Goal: Task Accomplishment & Management: Manage account settings

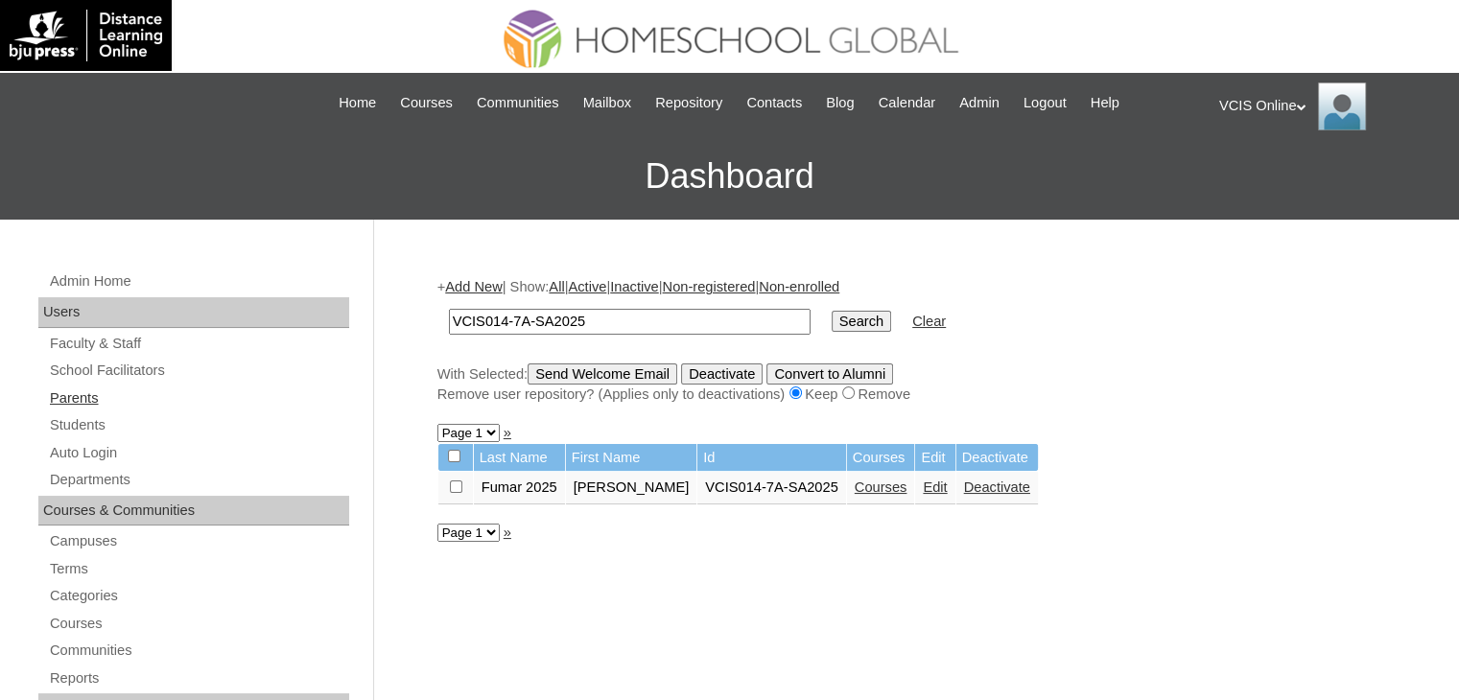
click at [82, 403] on link "Parents" at bounding box center [198, 398] width 301 height 24
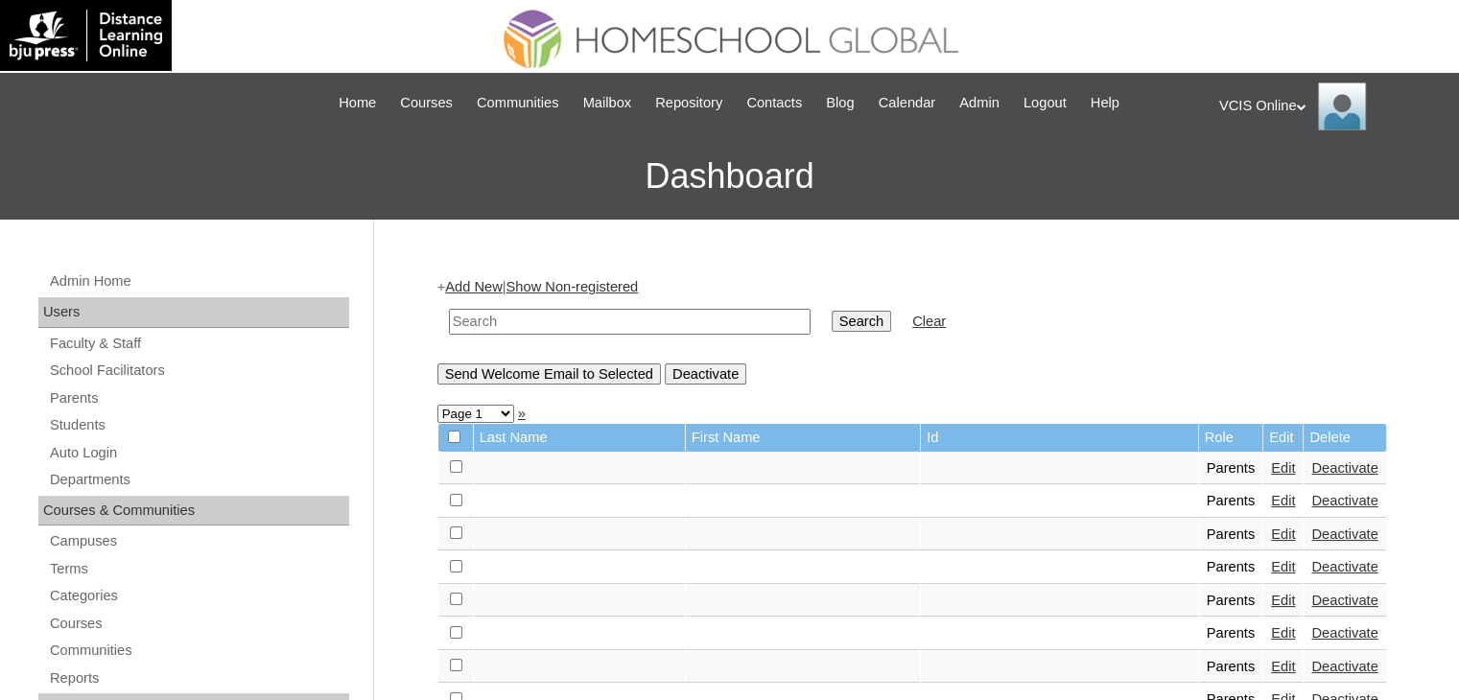
click at [573, 319] on input "text" at bounding box center [630, 322] width 362 height 26
paste input "VCIS024-10A-PA2025"
type input "VCIS024-10A-PA2025"
click at [831, 311] on input "Search" at bounding box center [860, 321] width 59 height 21
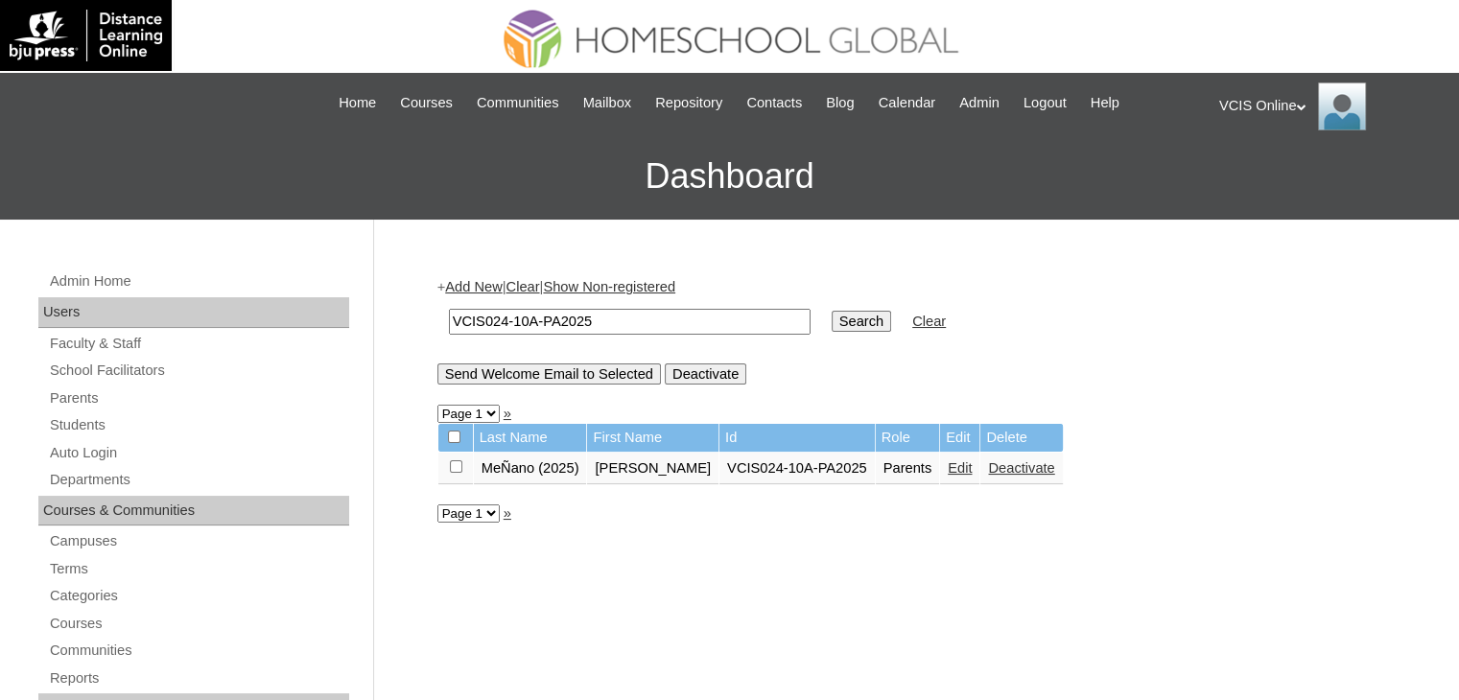
click at [1245, 94] on div "VCIS Online My Profile My Settings Logout" at bounding box center [1329, 106] width 221 height 48
click at [1277, 183] on li "Logout" at bounding box center [1276, 181] width 92 height 24
click at [1267, 101] on div "VCIS Online My Profile My Settings Logout" at bounding box center [1329, 106] width 221 height 48
click at [1257, 181] on span "Logout" at bounding box center [1253, 180] width 38 height 14
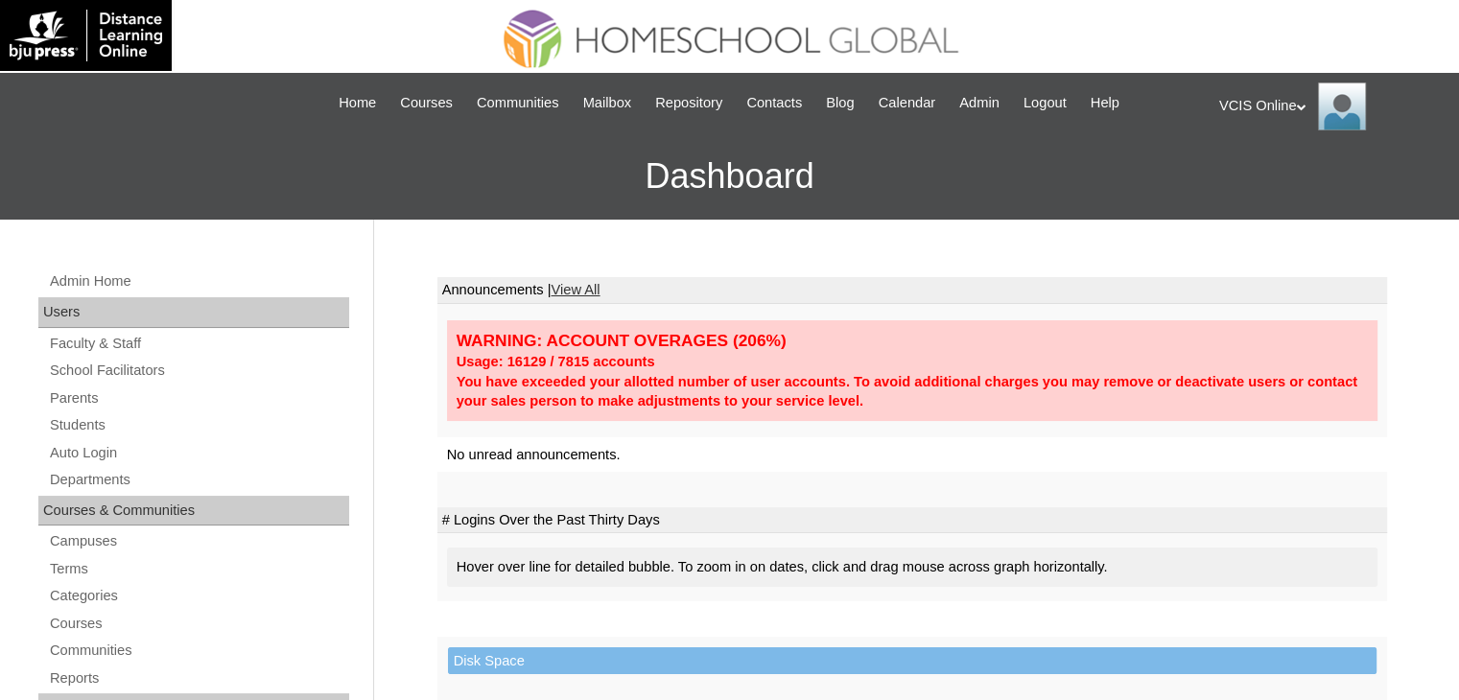
click at [1304, 107] on icon at bounding box center [1302, 107] width 10 height 7
click at [1161, 199] on h3 "Dashboard" at bounding box center [730, 176] width 1440 height 86
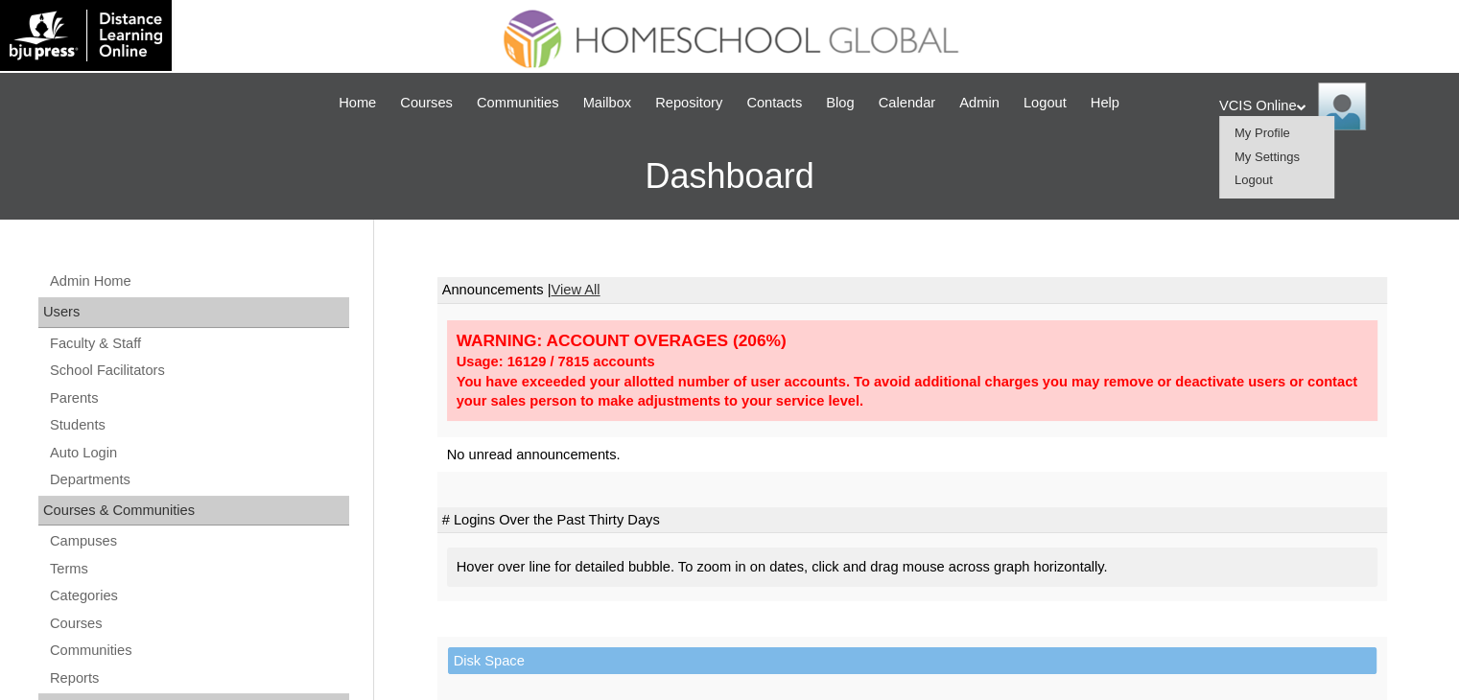
click at [81, 397] on link "Parents" at bounding box center [198, 398] width 301 height 24
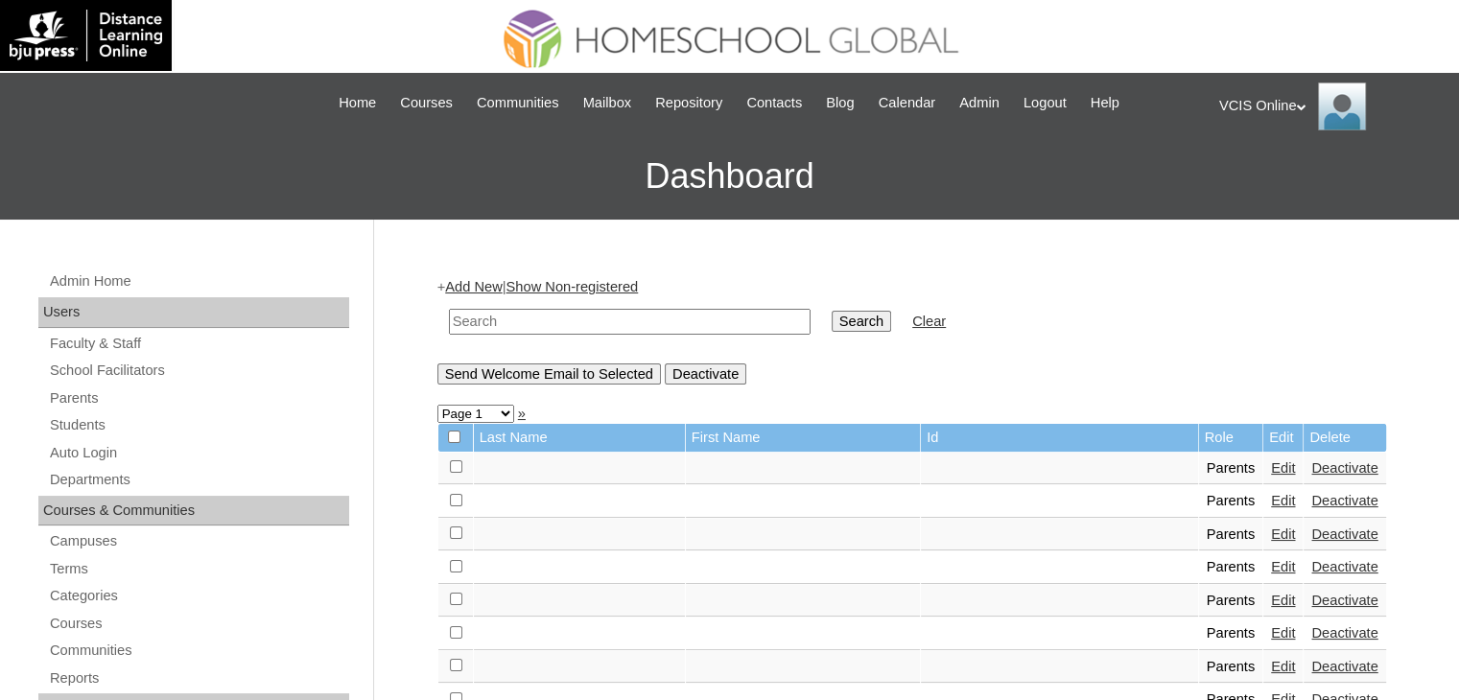
click at [81, 397] on link "Parents" at bounding box center [198, 398] width 301 height 24
click at [536, 316] on input "text" at bounding box center [630, 322] width 362 height 26
paste input "VCIS024-10A-PA2025"
type input "VCIS024-10A-PA2025"
click at [831, 311] on input "Search" at bounding box center [860, 321] width 59 height 21
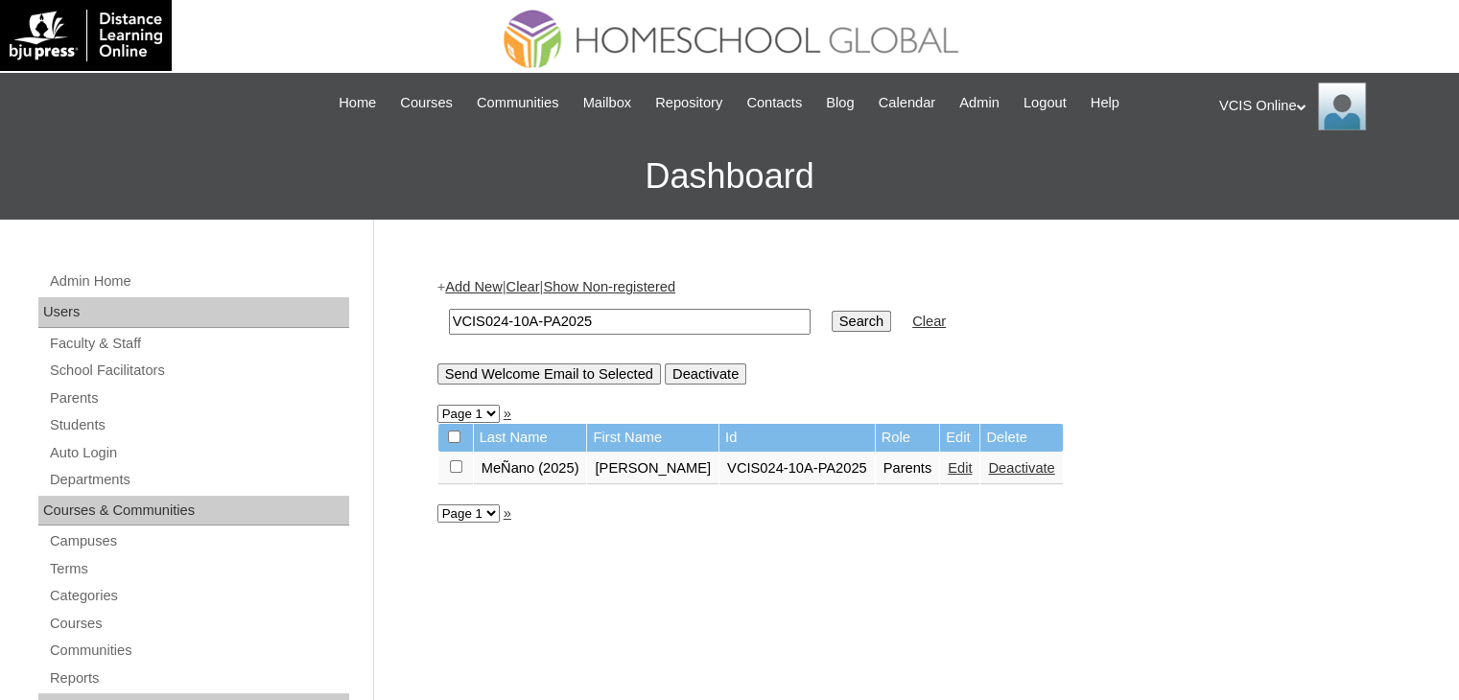
click at [547, 324] on input "VCIS024-10A-PA2025" at bounding box center [630, 322] width 362 height 26
paste input "14-7"
click at [503, 322] on input "VCIS014-7A-PA2025" at bounding box center [630, 322] width 362 height 26
type input "VCIS013-7A-PA2025"
click at [831, 324] on input "Search" at bounding box center [860, 321] width 59 height 21
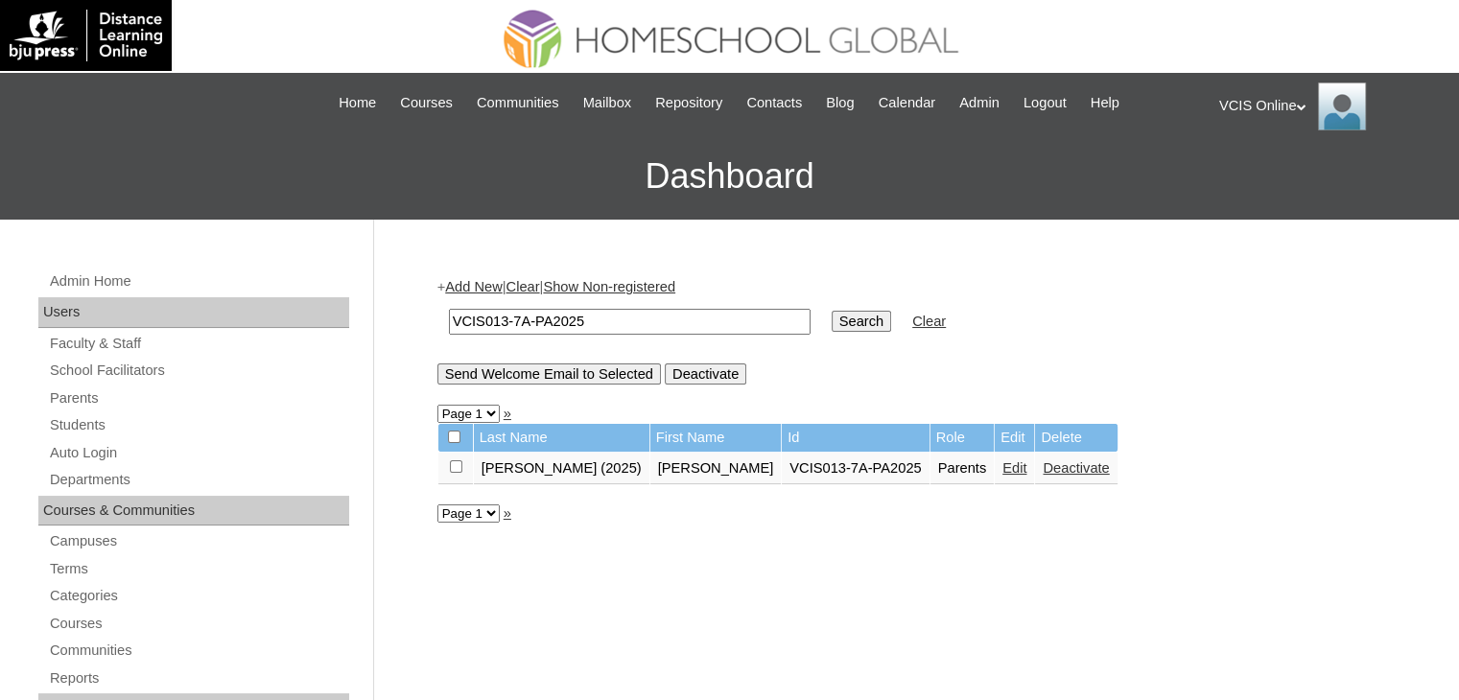
click at [1002, 470] on link "Edit" at bounding box center [1014, 467] width 24 height 15
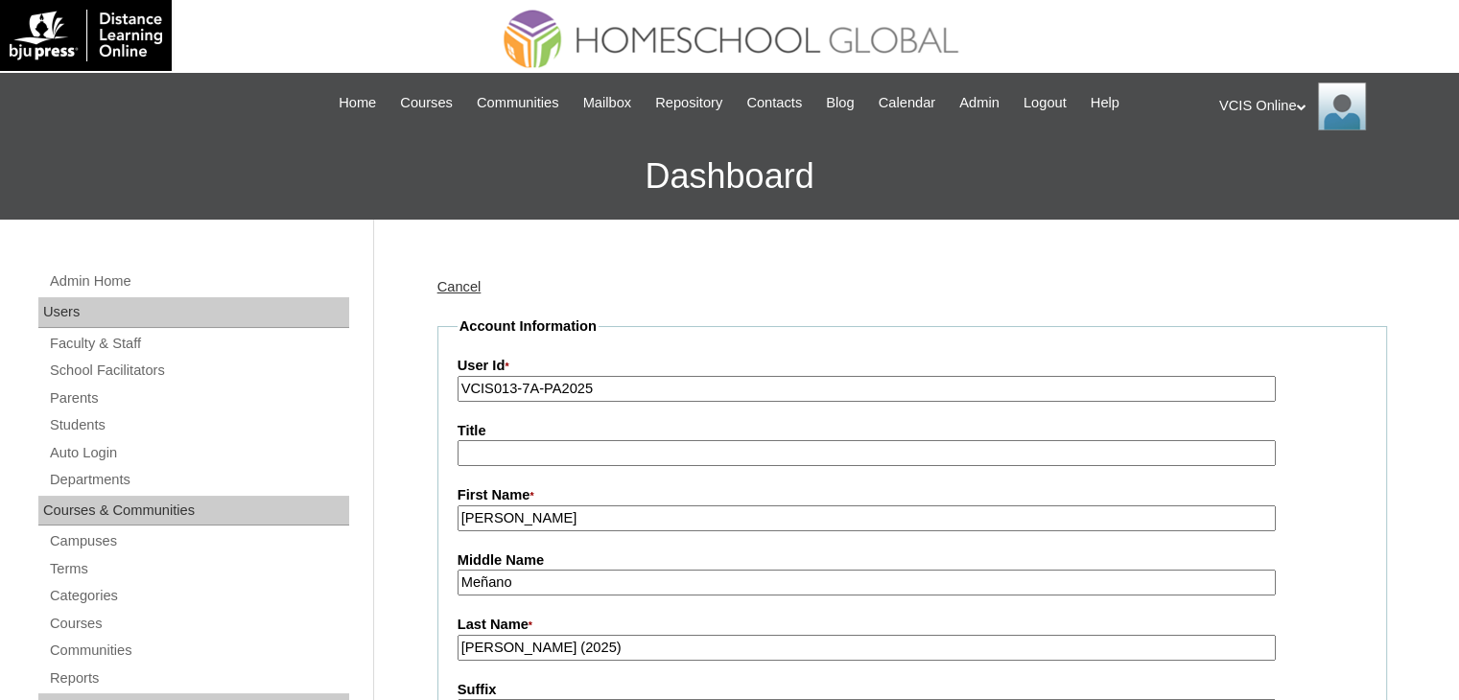
click at [459, 279] on link "Cancel" at bounding box center [459, 286] width 44 height 15
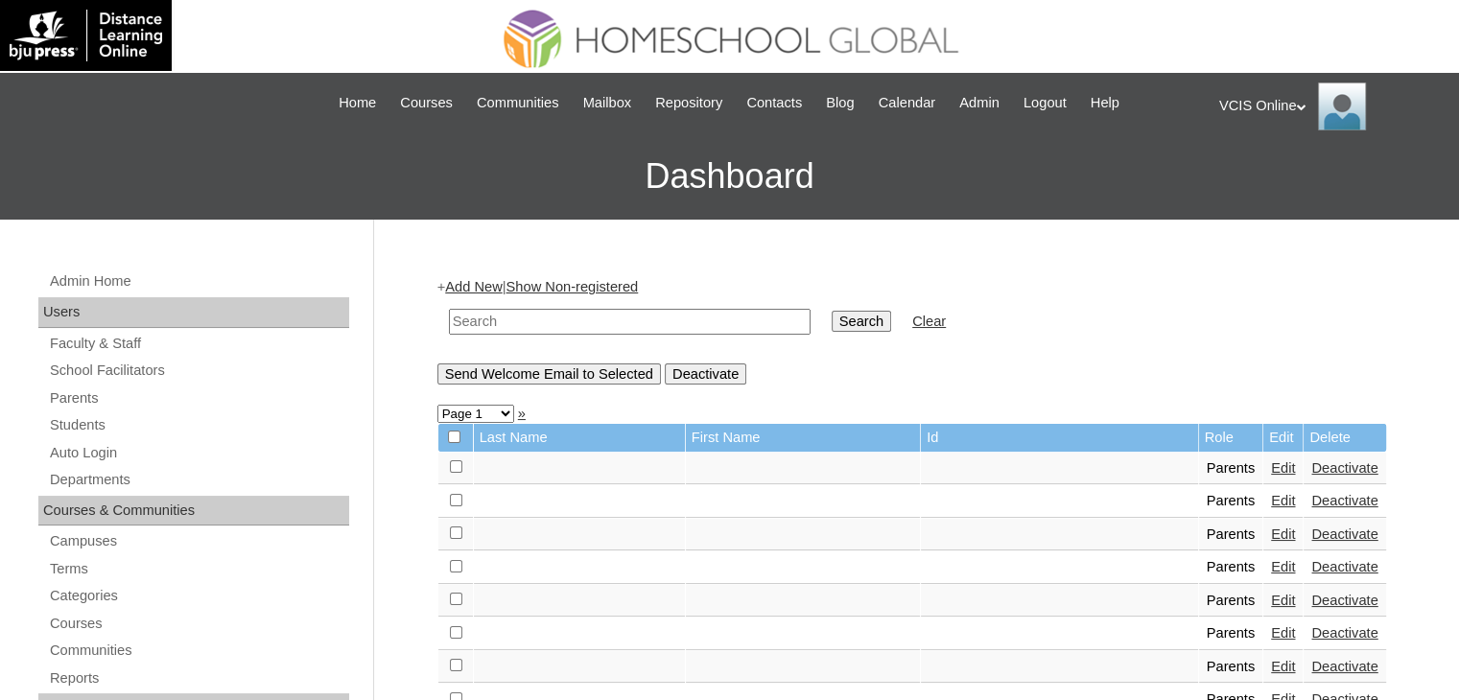
click at [679, 318] on input "text" at bounding box center [630, 322] width 362 height 26
paste input "VCIS014-7A-PA2025"
type input "VCIS014-7A-PA2025"
click at [831, 311] on input "Search" at bounding box center [860, 321] width 59 height 21
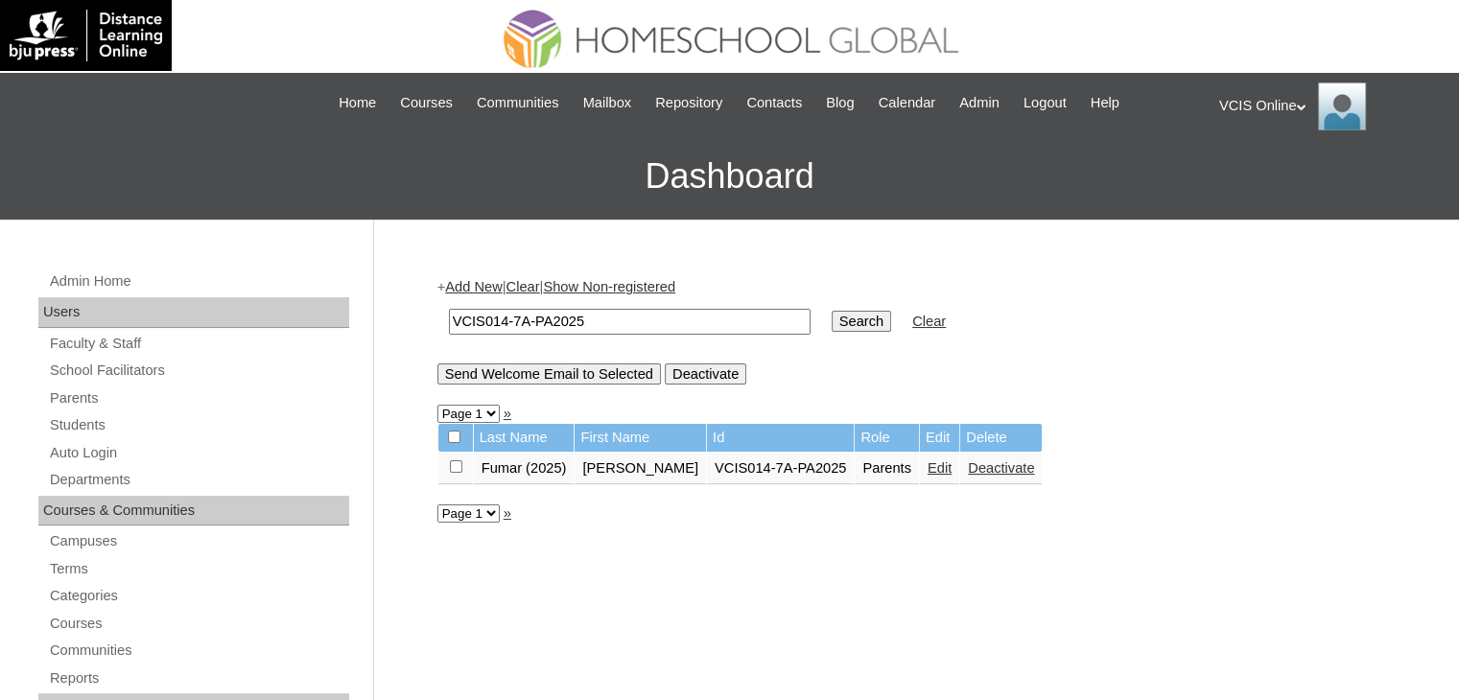
click at [501, 319] on input "VCIS014-7A-PA2025" at bounding box center [630, 322] width 362 height 26
type input "VCIS013-7A-PA2025"
click at [831, 311] on input "Search" at bounding box center [860, 321] width 59 height 21
click at [1042, 466] on link "Deactivate" at bounding box center [1075, 467] width 66 height 15
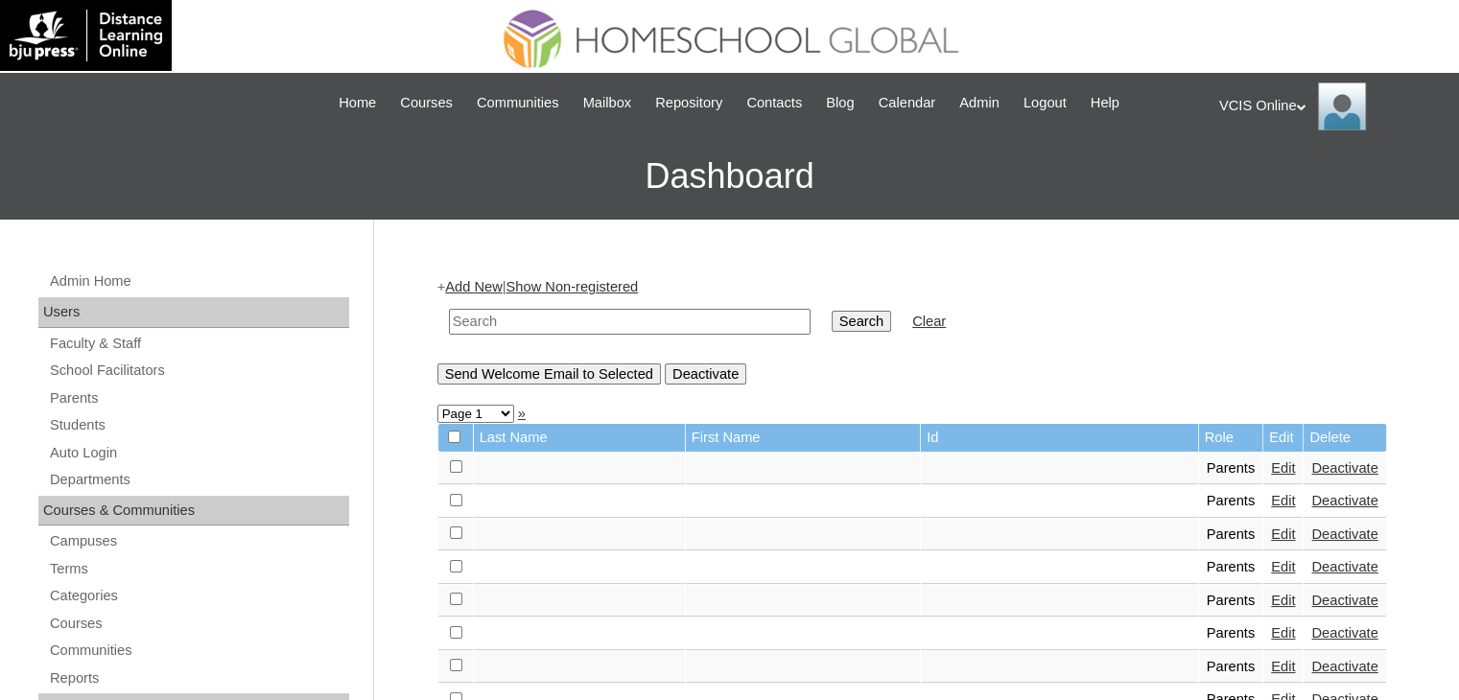
click at [698, 323] on input "text" at bounding box center [630, 322] width 362 height 26
paste input "VCIS014-7A-PA2025"
click at [507, 323] on input "VCIS014-7A-PA2025" at bounding box center [630, 322] width 362 height 26
type input "VCIS013-7A-PA2025"
click at [831, 311] on input "Search" at bounding box center [860, 321] width 59 height 21
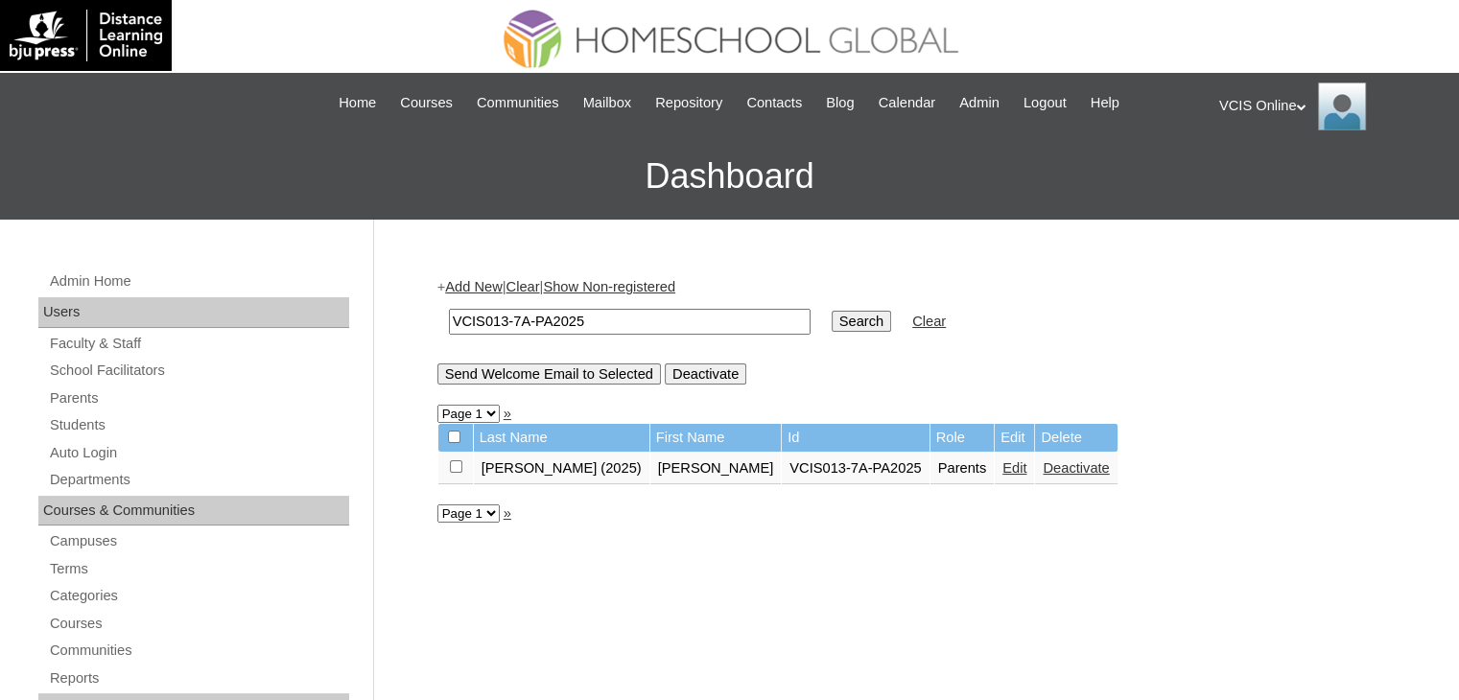
click at [1042, 467] on link "Deactivate" at bounding box center [1075, 467] width 66 height 15
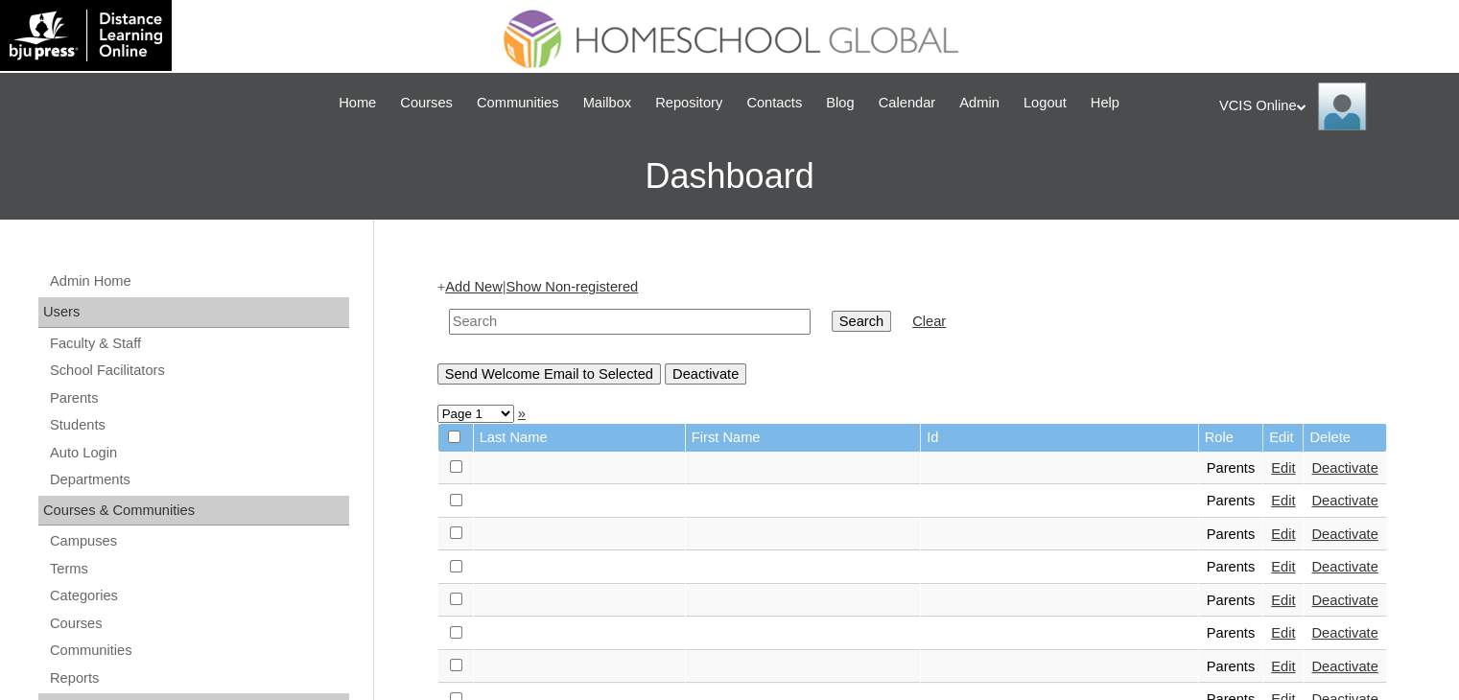
click at [549, 327] on input "text" at bounding box center [630, 322] width 362 height 26
paste input "VCIS014-7A-PA2025"
click at [503, 316] on input "VCIS014-7A-PA2025" at bounding box center [630, 322] width 362 height 26
type input "VCIS013-7A-PA2025"
click at [831, 316] on input "Search" at bounding box center [860, 321] width 59 height 21
